Goal: Complete application form: Complete application form

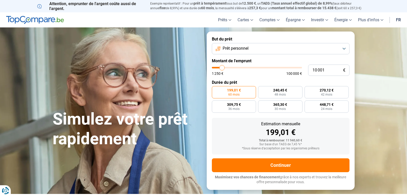
type input "11 000"
type input "11000"
type input "11 500"
type input "11500"
type input "12 500"
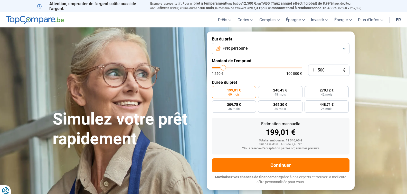
type input "12500"
type input "13 000"
type input "13000"
type input "13 500"
type input "13500"
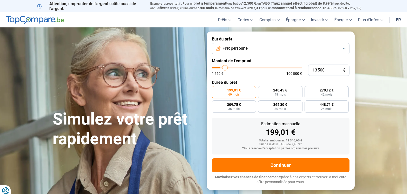
type input "14 250"
type input "14250"
type input "14 750"
type input "14750"
type input "15 500"
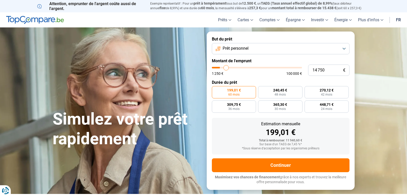
type input "15500"
type input "16 250"
type input "16250"
type input "17 000"
type input "17000"
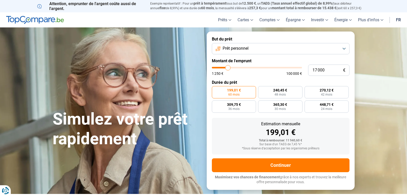
type input "17 500"
type input "17500"
type input "17 750"
type input "17750"
type input "18 000"
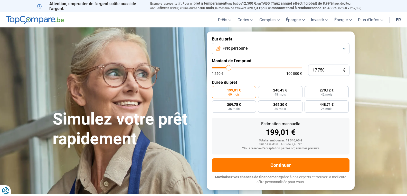
type input "18000"
type input "18 750"
type input "18750"
type input "19 000"
type input "19000"
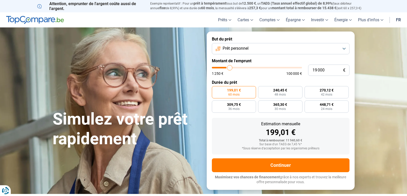
type input "19 750"
type input "19750"
type input "20 000"
type input "20000"
type input "20 750"
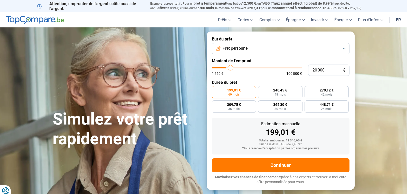
type input "20750"
type input "21 250"
type input "21250"
type input "21 750"
type input "21750"
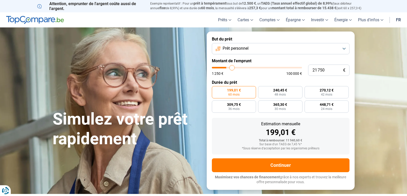
type input "22 000"
type input "22000"
type input "22 250"
type input "22250"
type input "23 000"
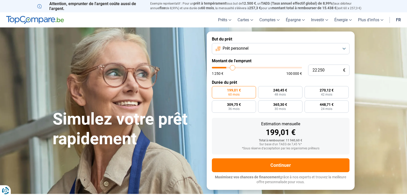
type input "23000"
type input "23 250"
type input "23250"
type input "23 500"
type input "23500"
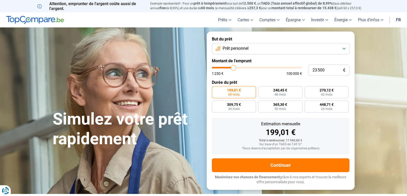
type input "23 750"
type input "23750"
type input "24 250"
type input "24250"
type input "24 500"
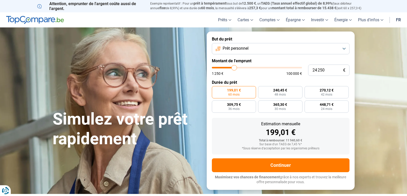
type input "24500"
type input "24 750"
type input "24750"
type input "25 000"
type input "25000"
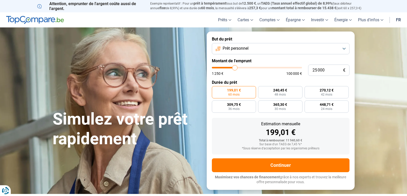
type input "25 250"
type input "25250"
type input "24 750"
type input "24750"
type input "24 250"
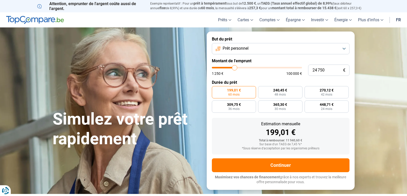
type input "24250"
type input "23 750"
type input "23750"
type input "23 250"
type input "23250"
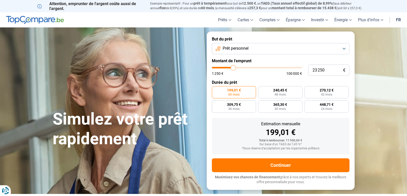
type input "23 000"
type input "23000"
type input "22 750"
type input "22750"
type input "22 250"
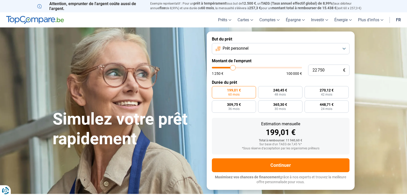
type input "22250"
type input "21 750"
type input "21750"
type input "21 500"
type input "21500"
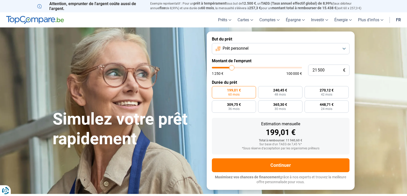
type input "21 250"
type input "21250"
type input "20 750"
type input "20750"
type input "20 500"
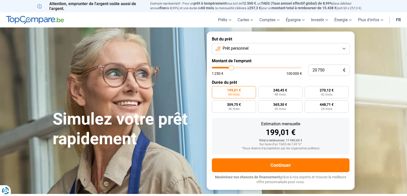
type input "20500"
type input "20 250"
type input "20250"
type input "19 750"
type input "19750"
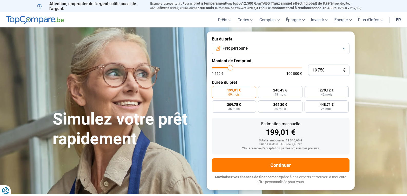
type input "19 000"
type input "19000"
type input "18 750"
type input "18750"
type input "18 500"
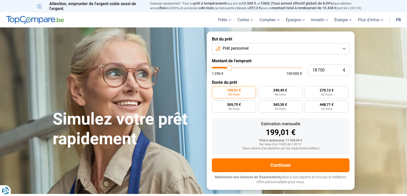
type input "18500"
type input "18 000"
type input "18000"
type input "17 750"
type input "17750"
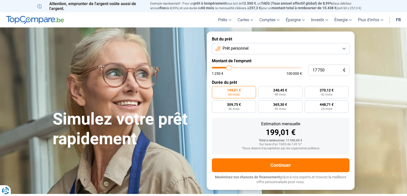
type input "17 500"
type input "17500"
type input "17 250"
type input "17250"
type input "17 000"
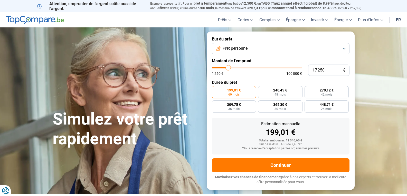
type input "17000"
type input "16 250"
type input "16250"
type input "16 500"
type input "16500"
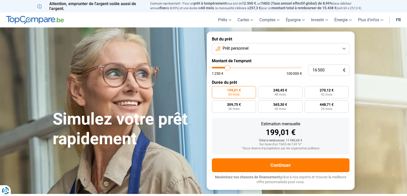
type input "17 000"
type input "17000"
type input "17 250"
type input "17250"
type input "17 500"
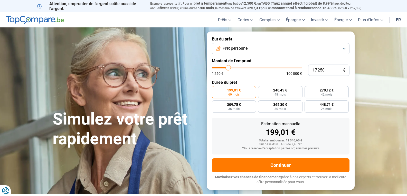
type input "17500"
type input "17 750"
type input "17750"
type input "18 000"
type input "18000"
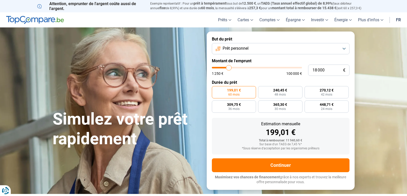
type input "18 500"
type input "18500"
type input "18 000"
drag, startPoint x: 222, startPoint y: 67, endPoint x: 229, endPoint y: 69, distance: 6.8
type input "18000"
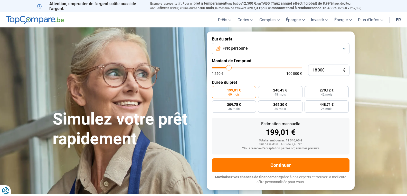
click at [229, 69] on input "range" at bounding box center [257, 68] width 90 height 2
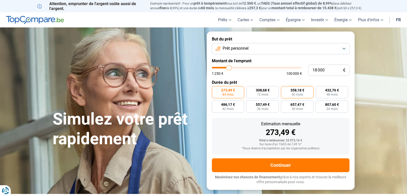
click at [290, 92] on label "358,18 € 60 mois" at bounding box center [297, 92] width 33 height 12
click at [284, 90] on input "358,18 € 60 mois" at bounding box center [282, 87] width 3 height 3
radio input "true"
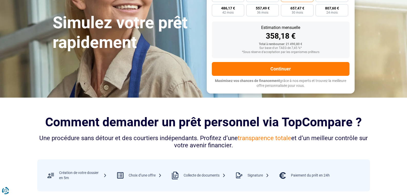
scroll to position [103, 0]
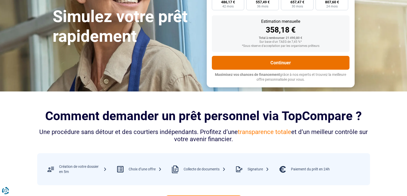
click at [281, 67] on button "Continuer" at bounding box center [281, 63] width 138 height 14
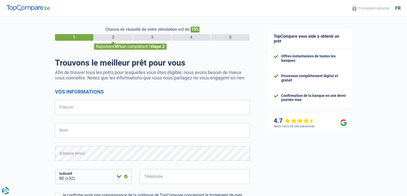
select select "32"
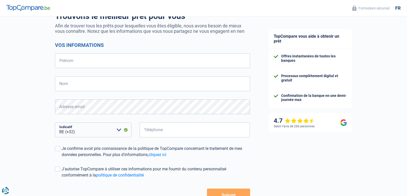
scroll to position [51, 0]
